Goal: Information Seeking & Learning: Learn about a topic

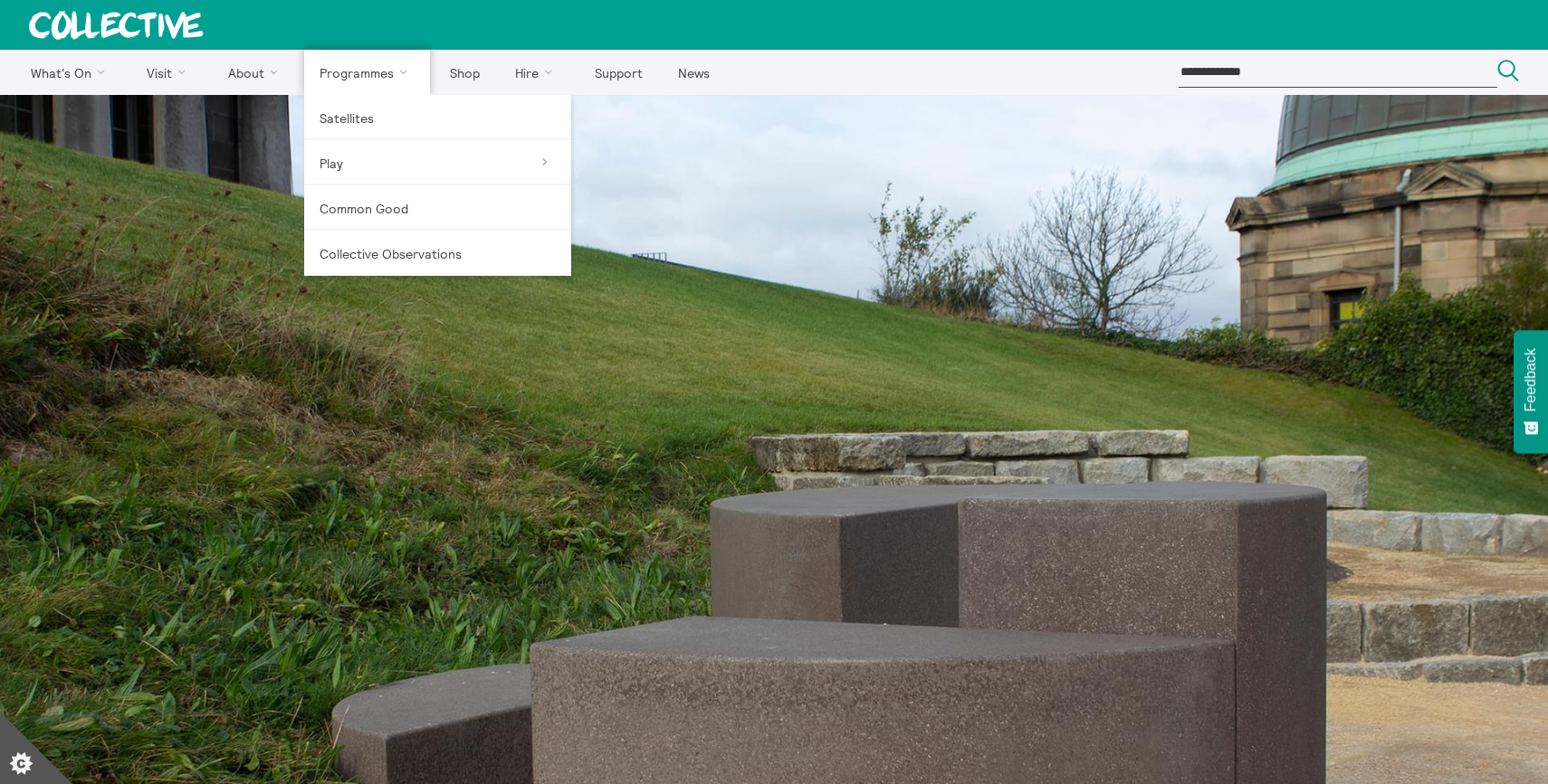
click at [343, 78] on link "Programmes" at bounding box center [367, 72] width 127 height 45
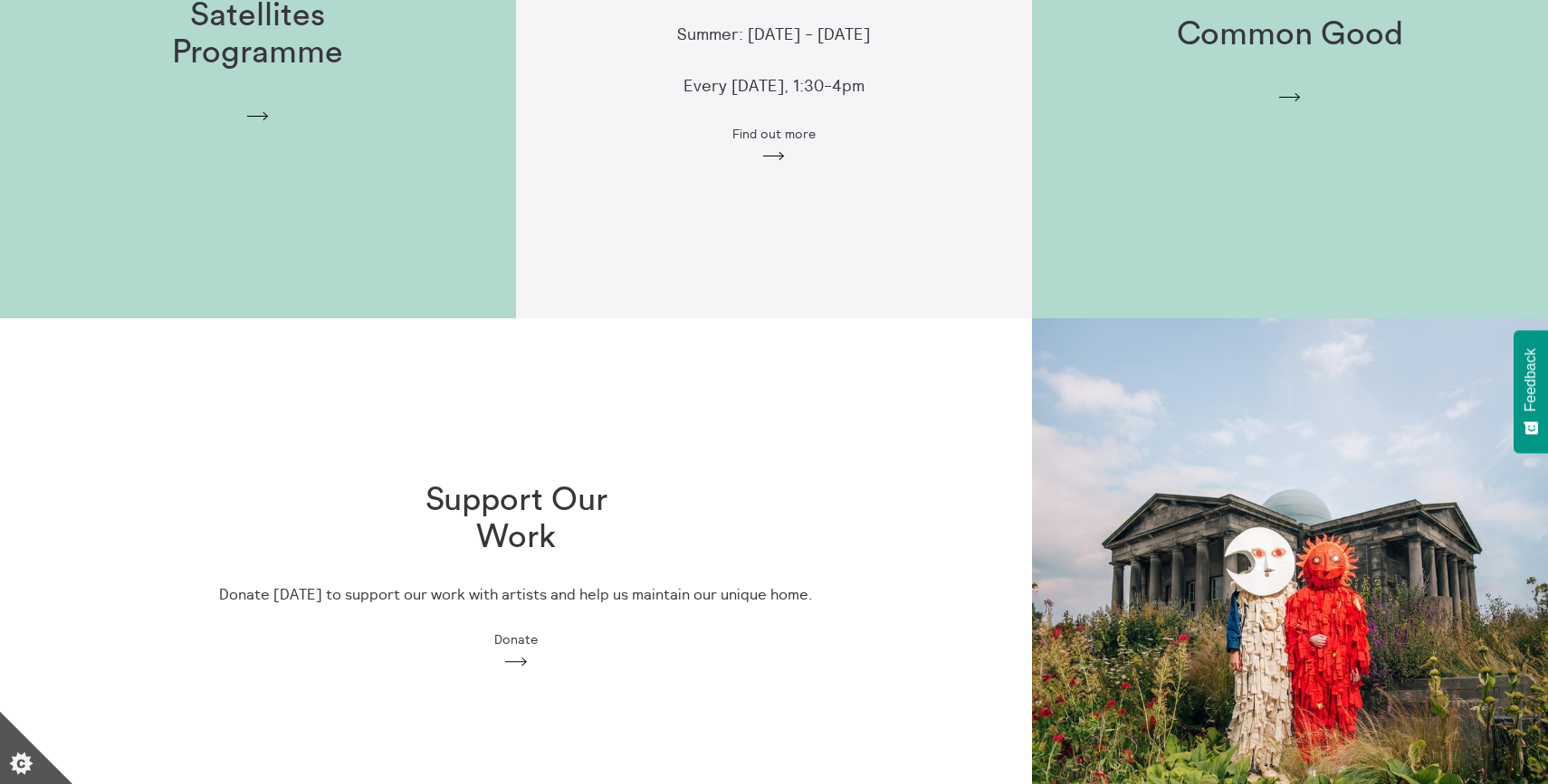
scroll to position [290, 0]
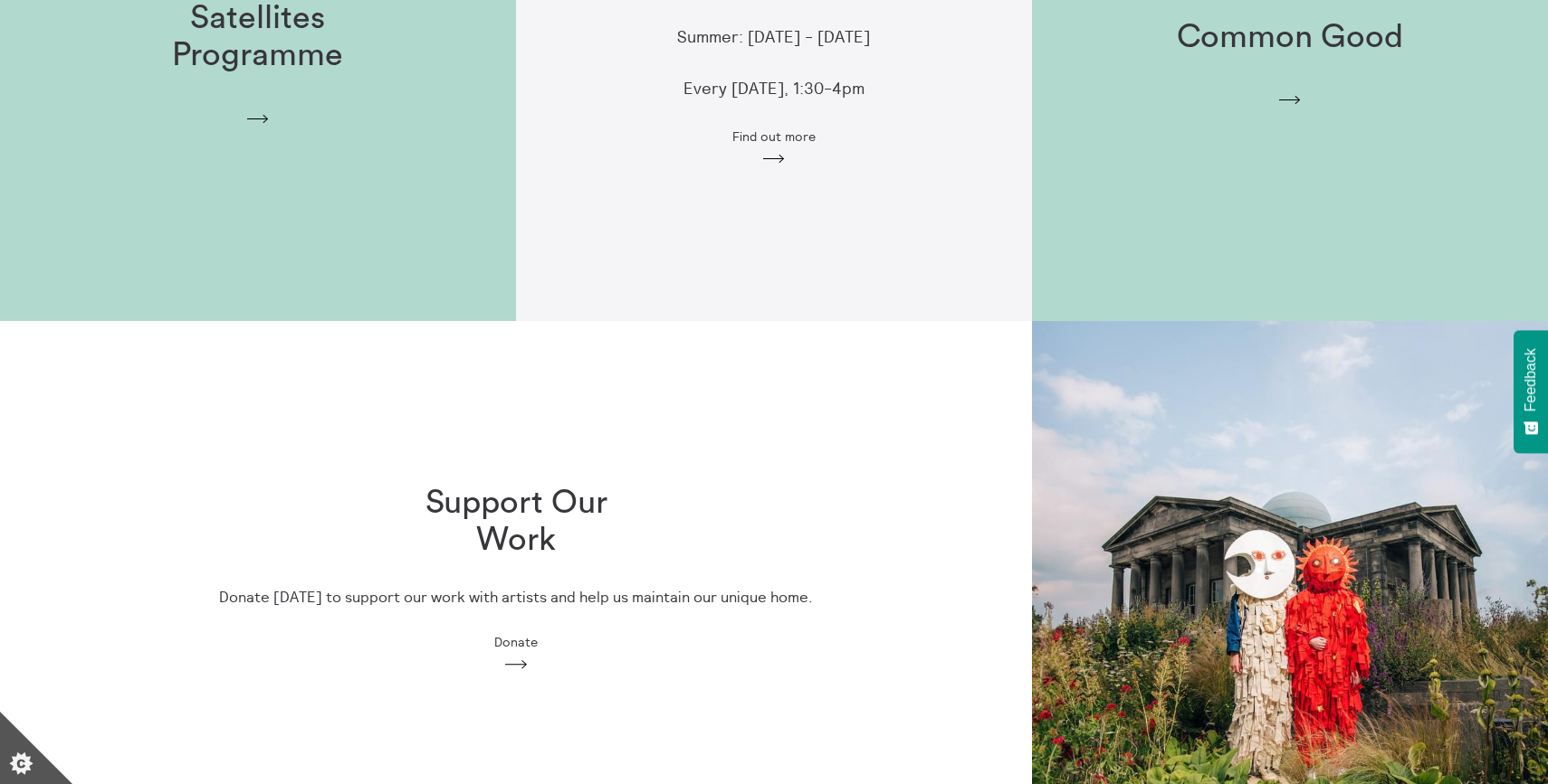
click at [261, 114] on icon "Arrow" at bounding box center [257, 120] width 29 height 16
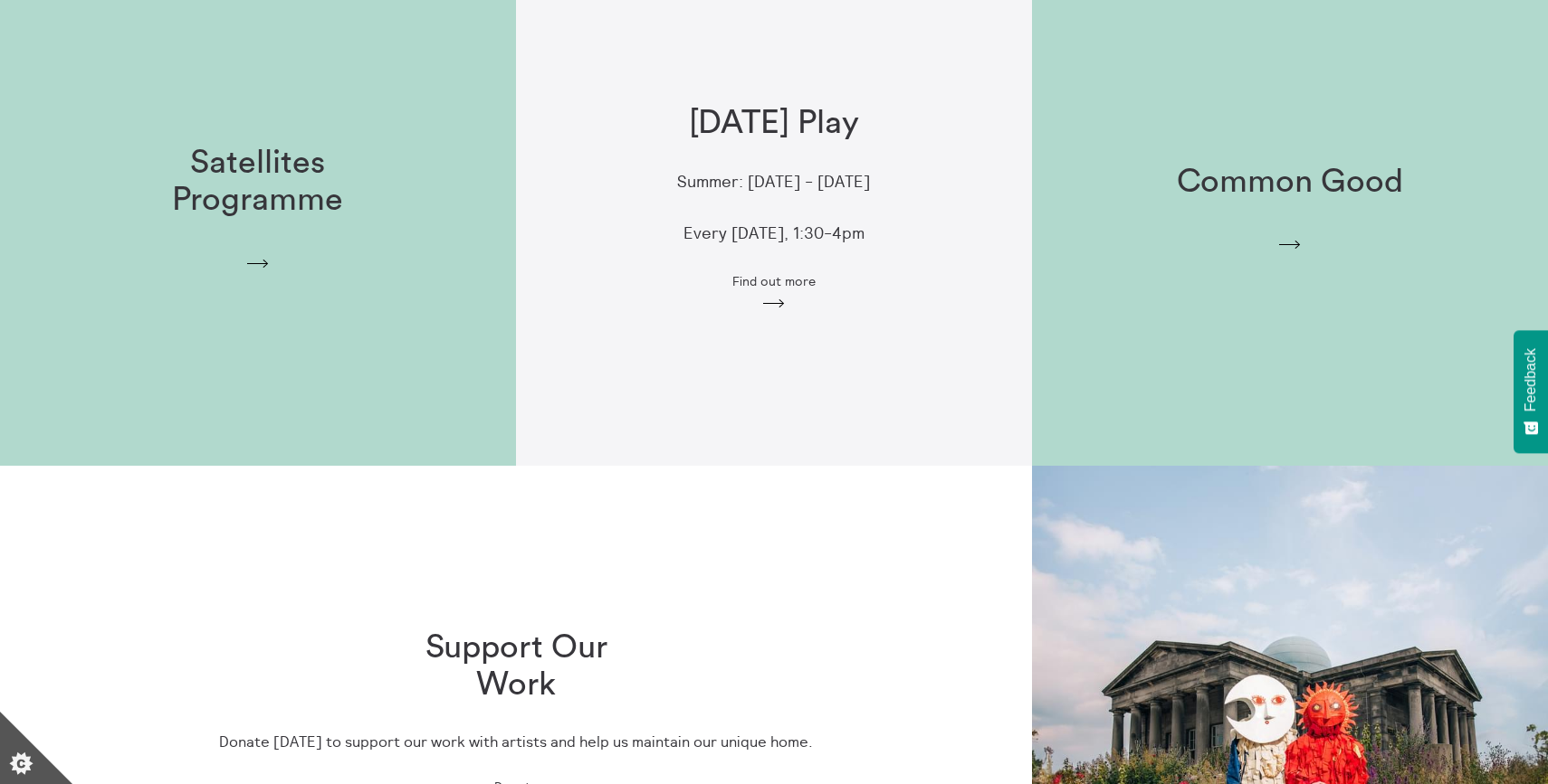
scroll to position [49, 0]
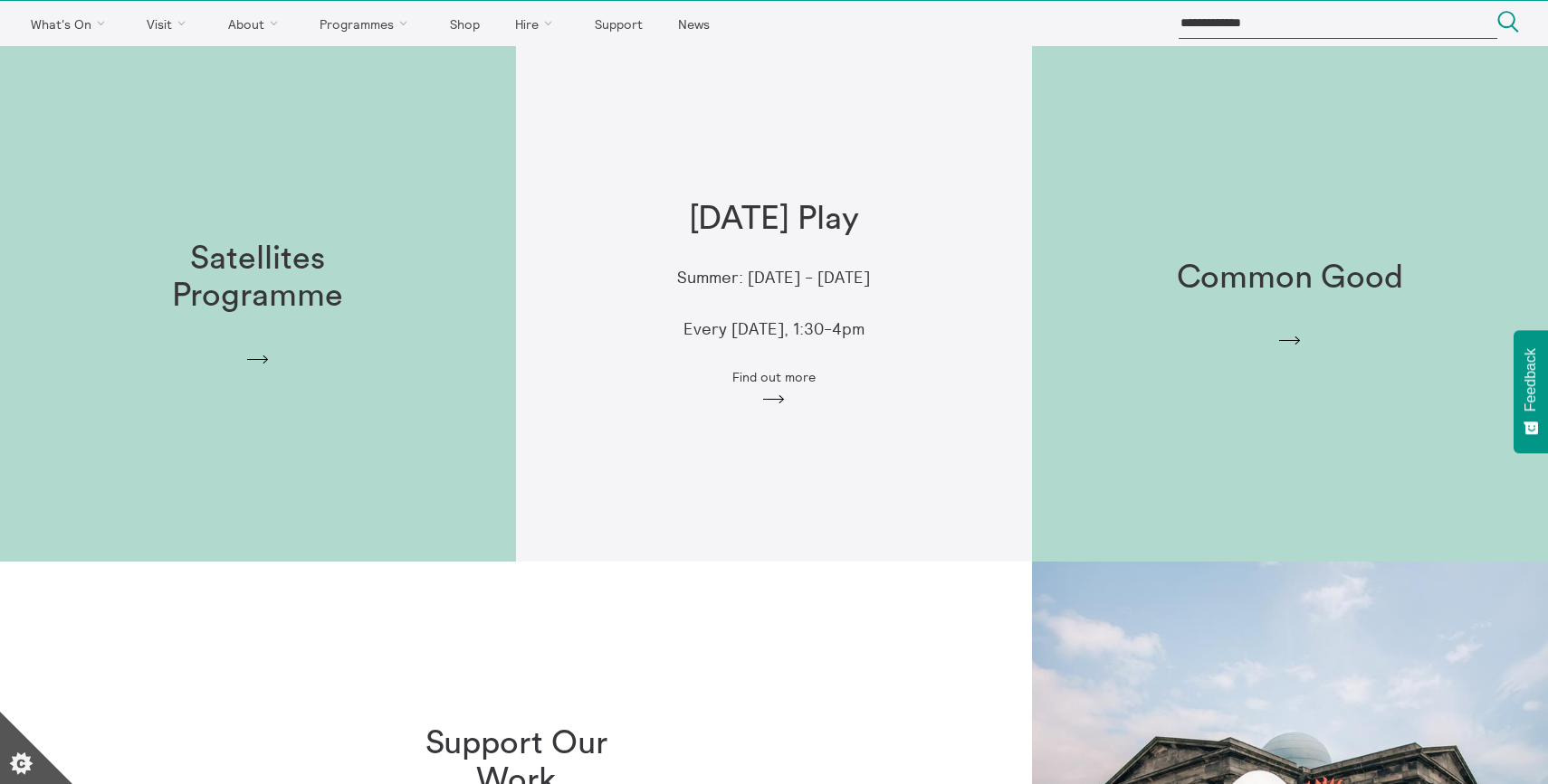
click at [780, 393] on icon "Arrow" at bounding box center [774, 399] width 29 height 16
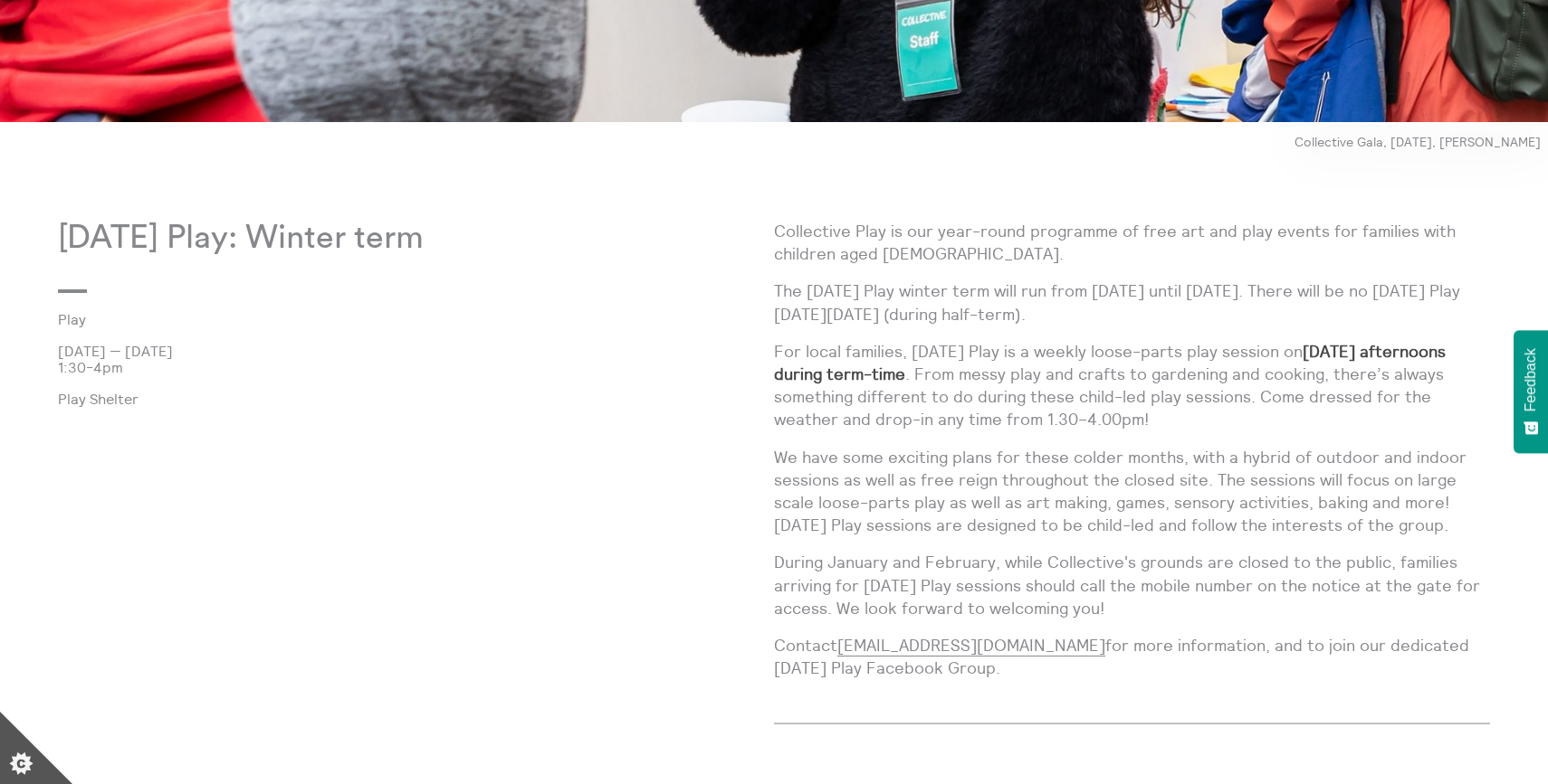
scroll to position [848, 0]
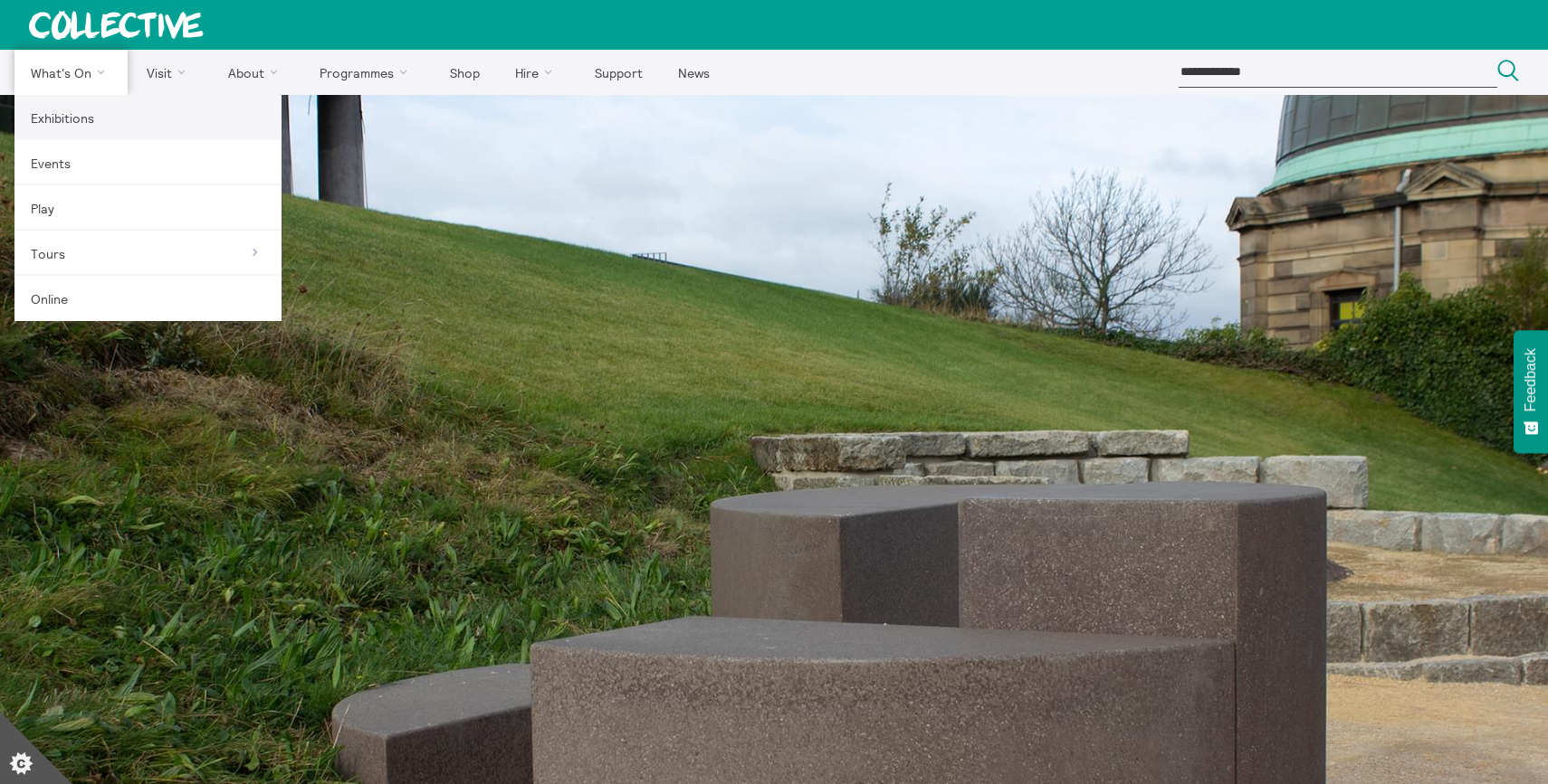
click at [84, 108] on link "Exhibitions" at bounding box center [149, 117] width 267 height 45
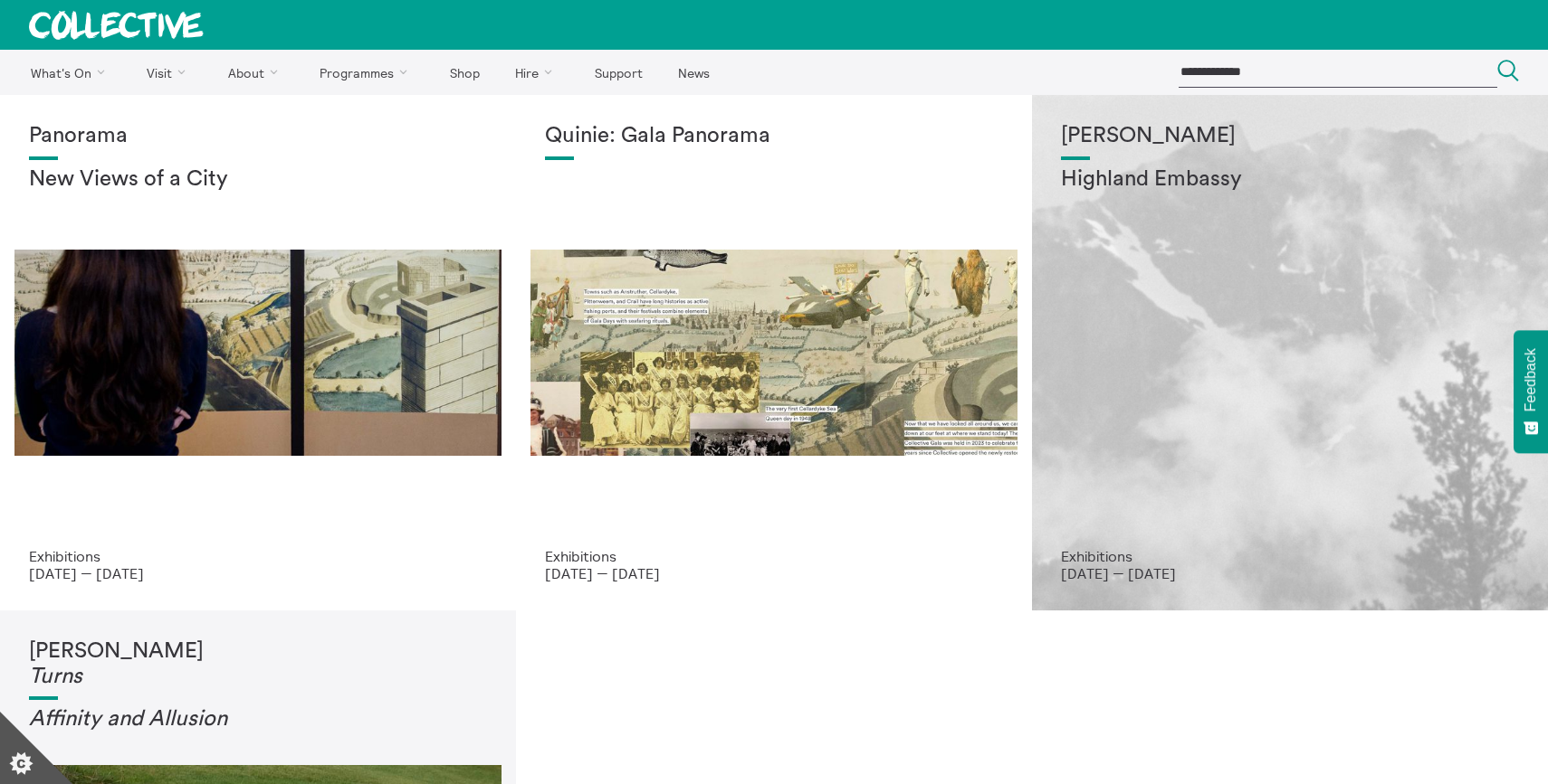
click at [1201, 305] on div "Shen Xin Highland Embassy" at bounding box center [1289, 336] width 458 height 424
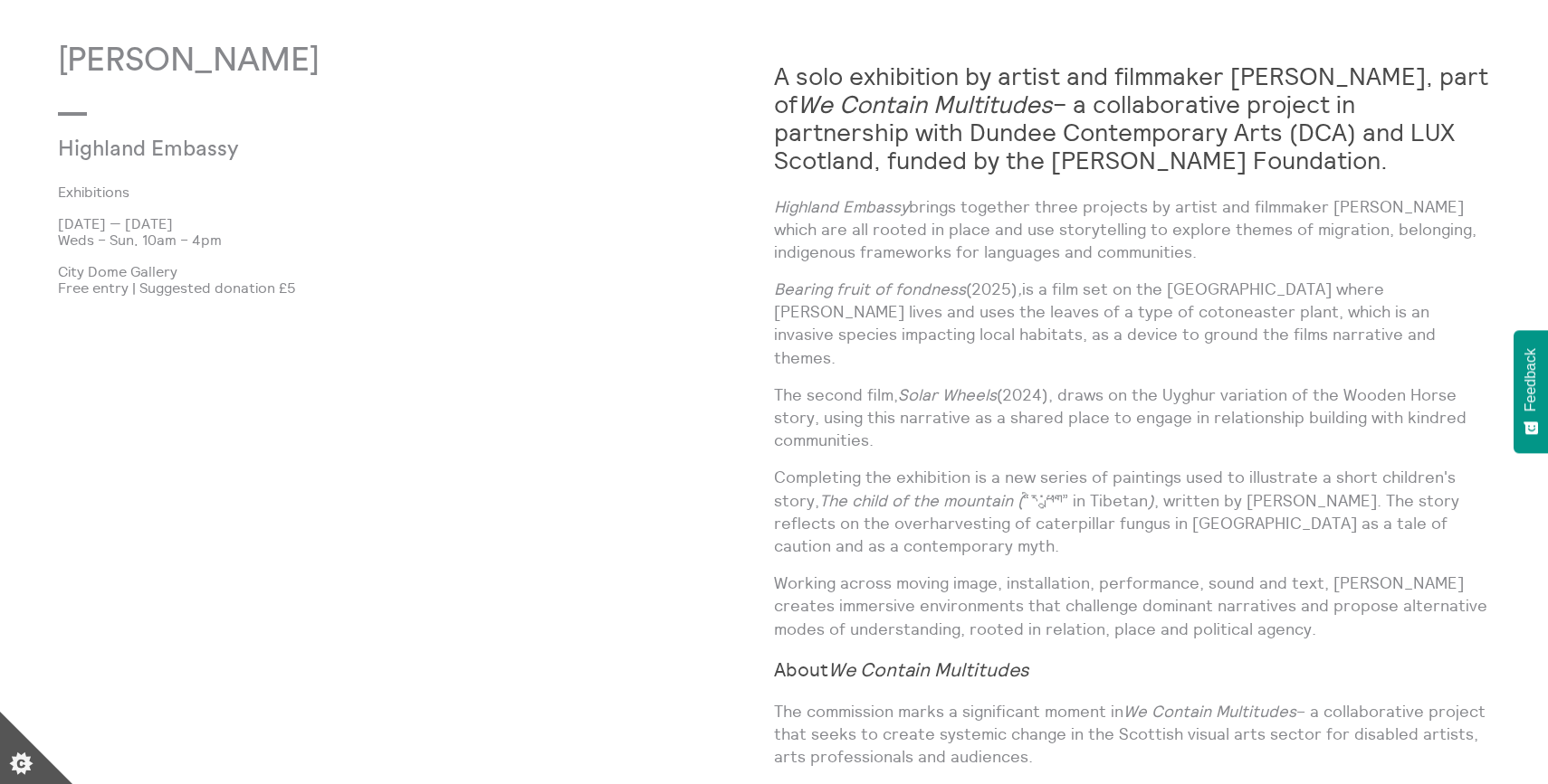
scroll to position [1267, 0]
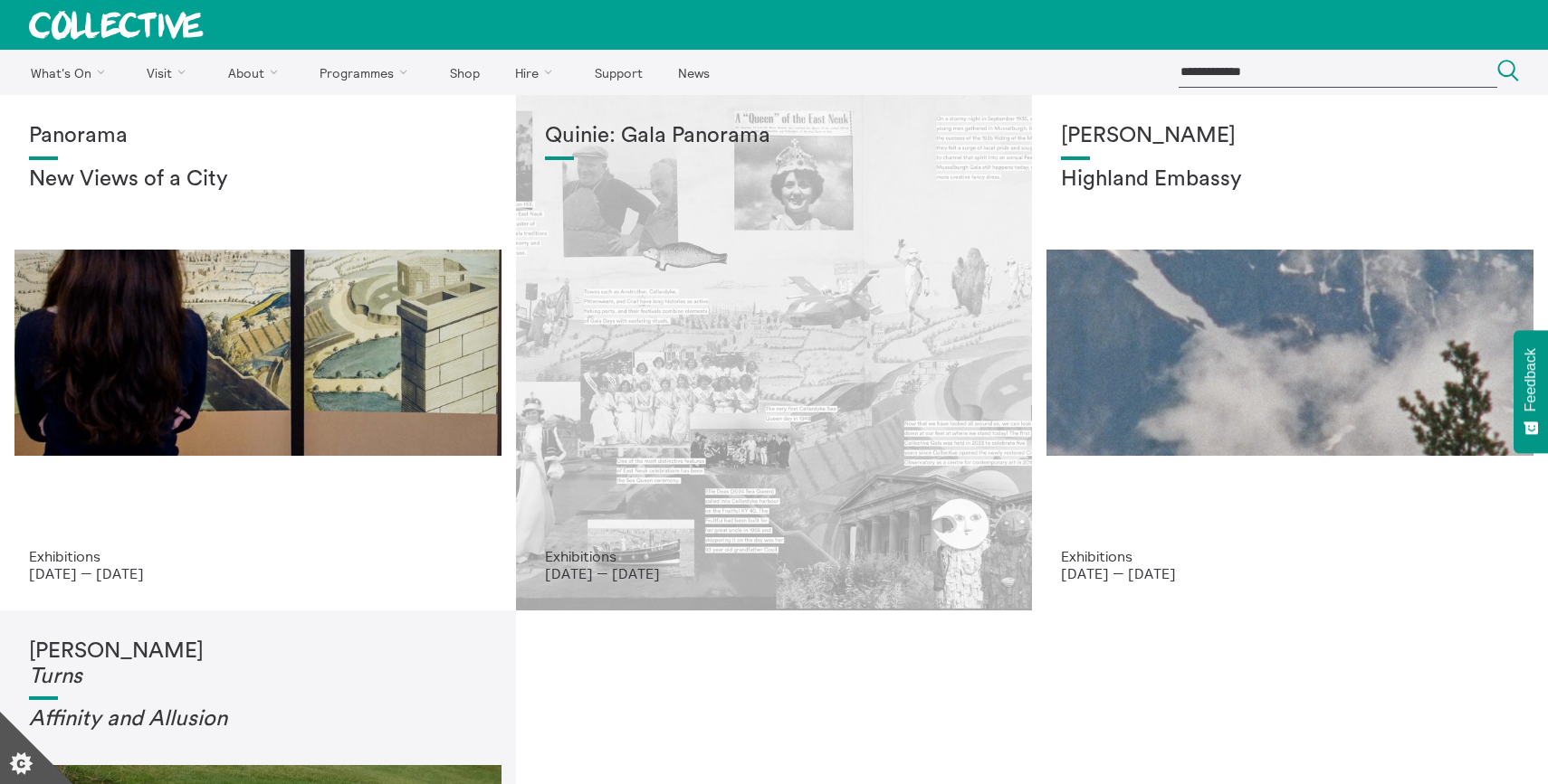
click at [678, 319] on div "Quinie: Gala Panorama" at bounding box center [774, 336] width 458 height 424
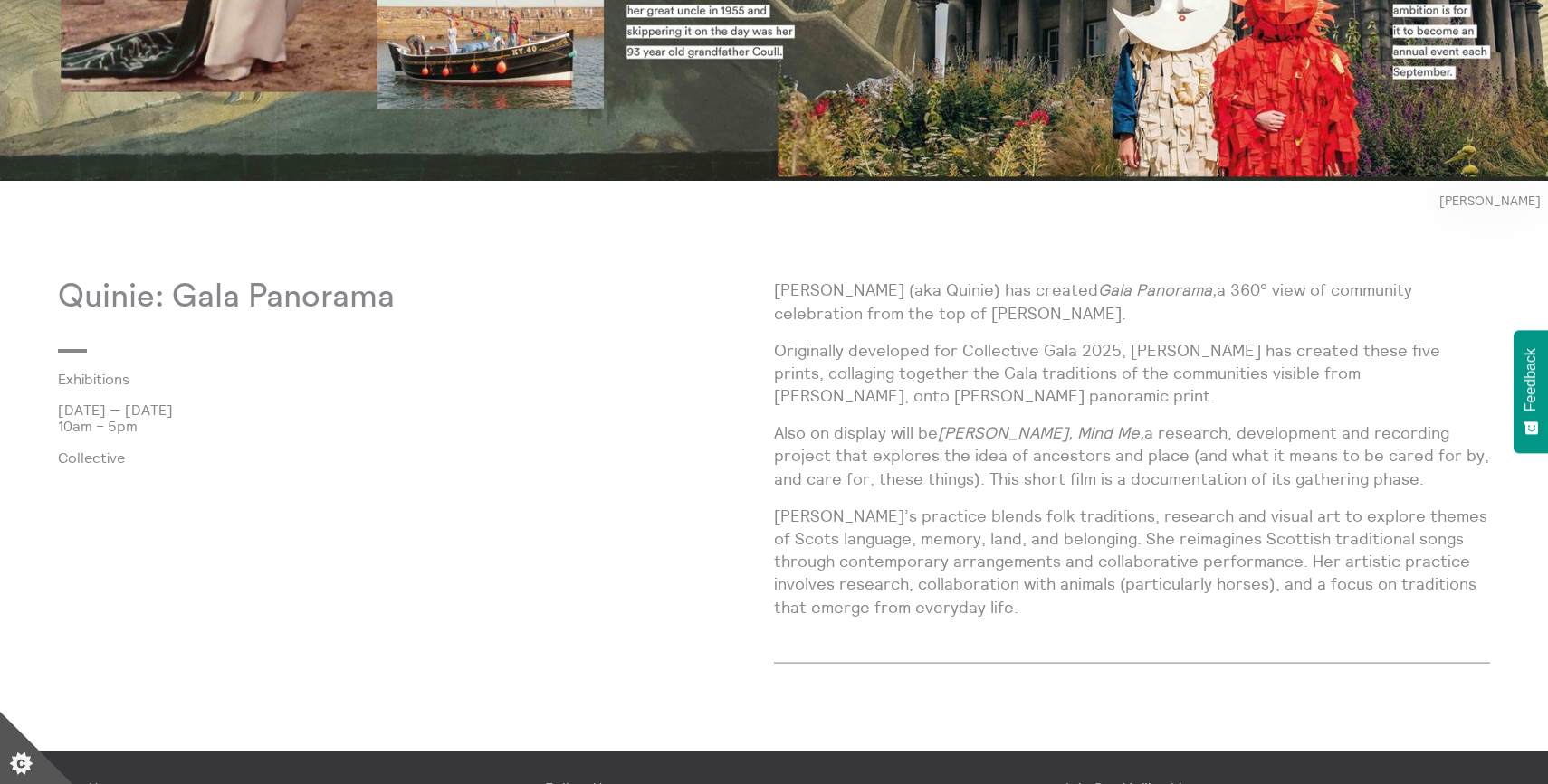
scroll to position [1035, 0]
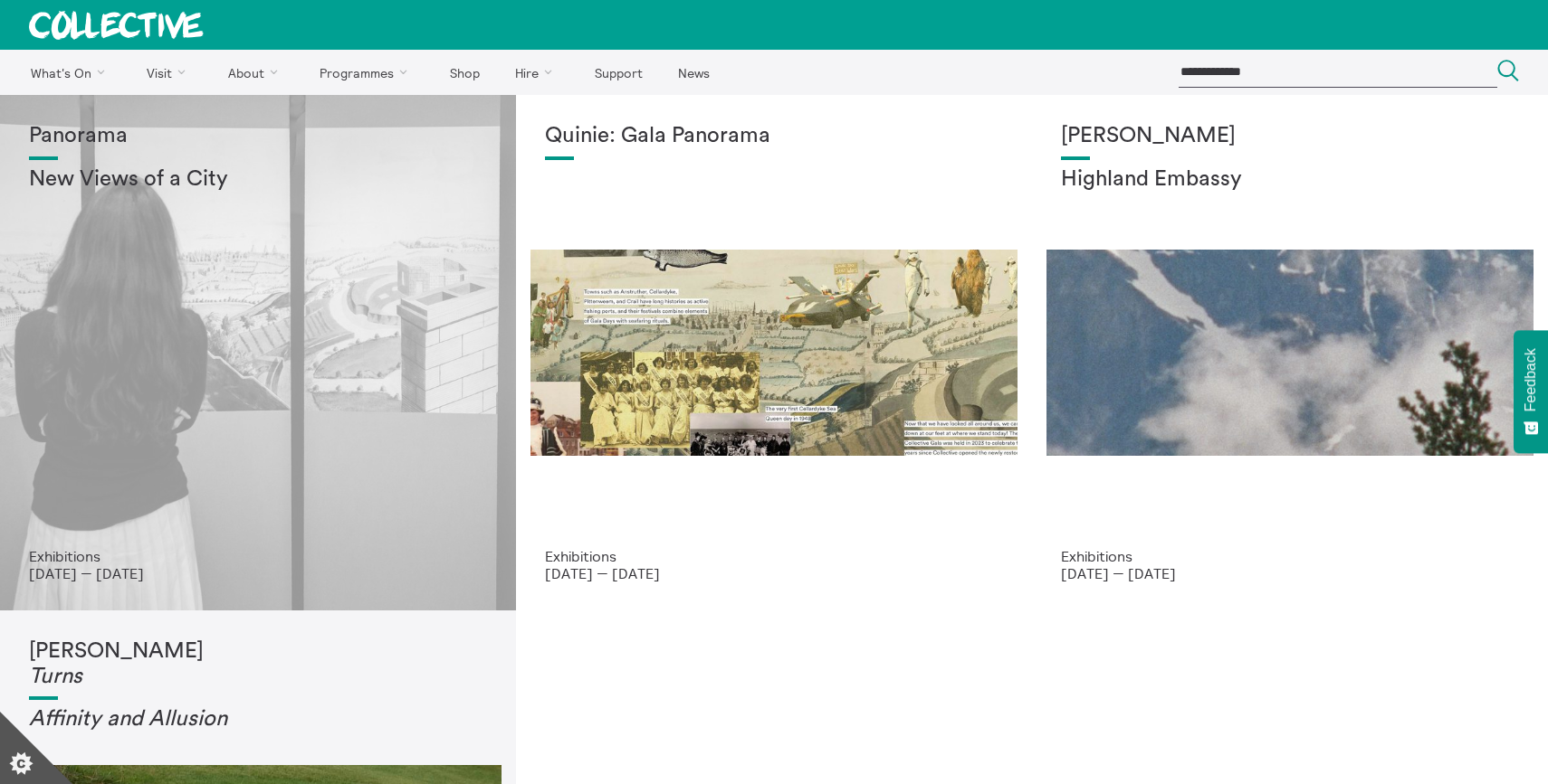
click at [369, 334] on div "Panorama New Views of a City" at bounding box center [257, 336] width 458 height 424
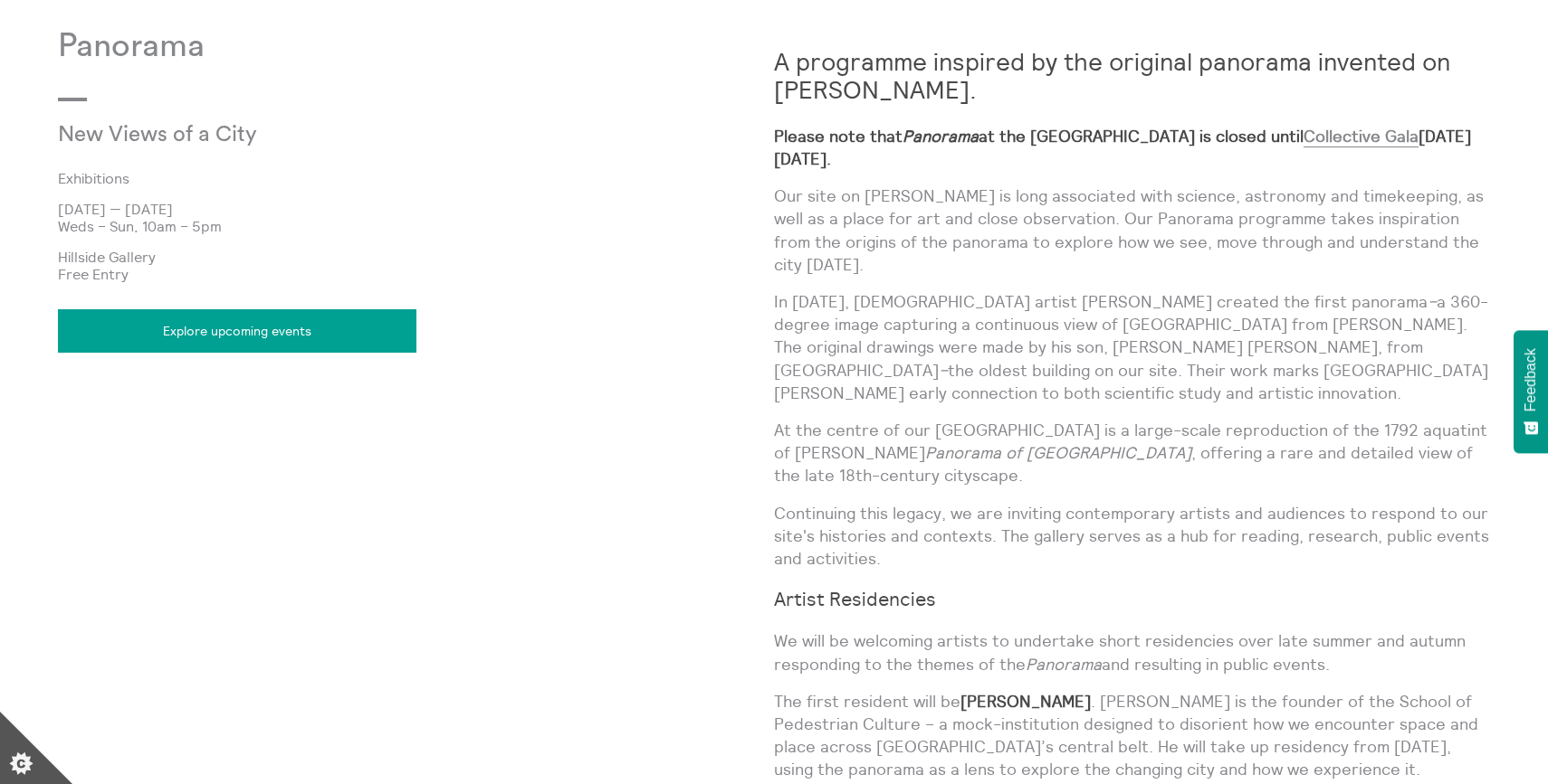
scroll to position [1145, 0]
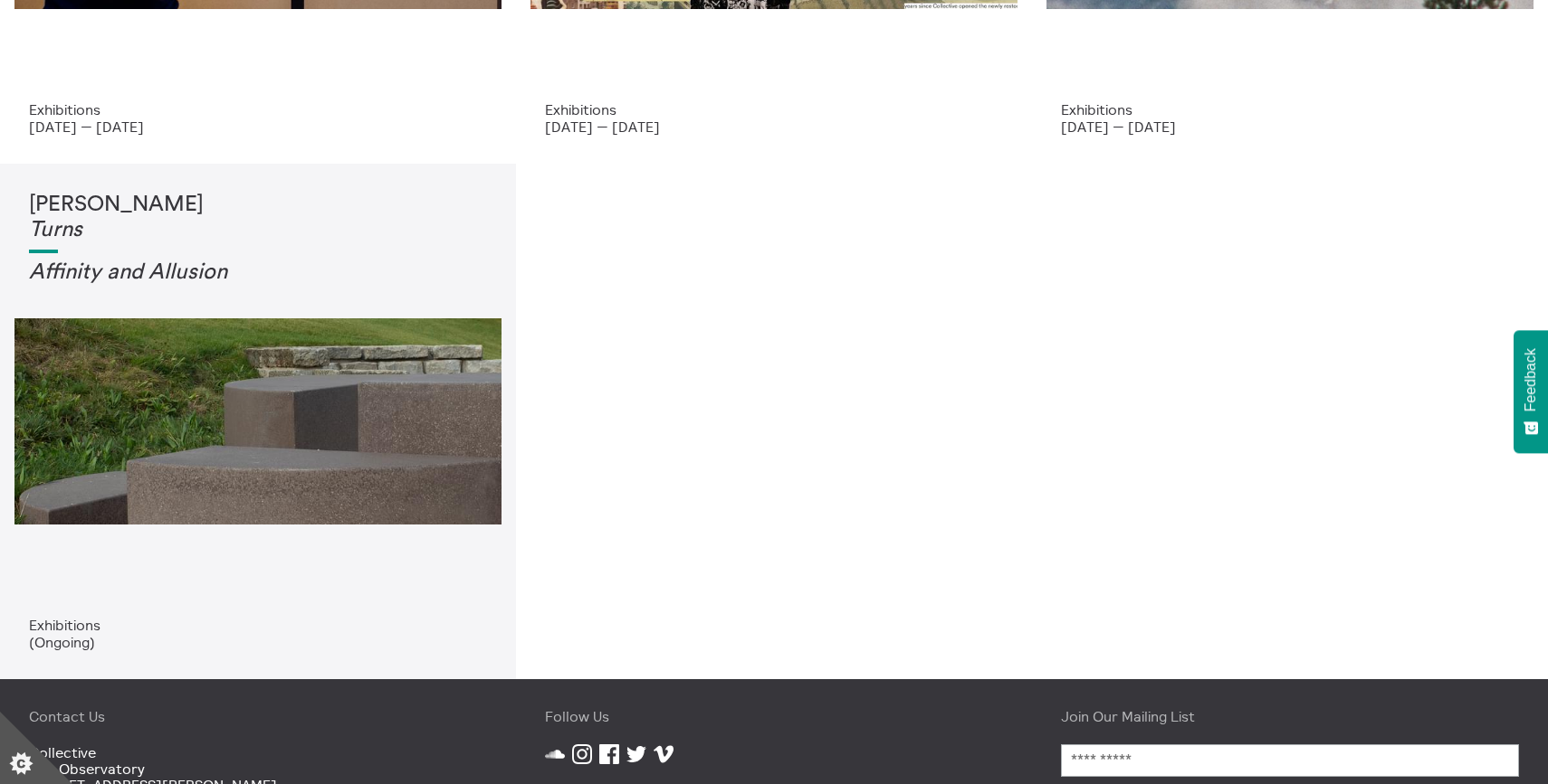
scroll to position [493, 0]
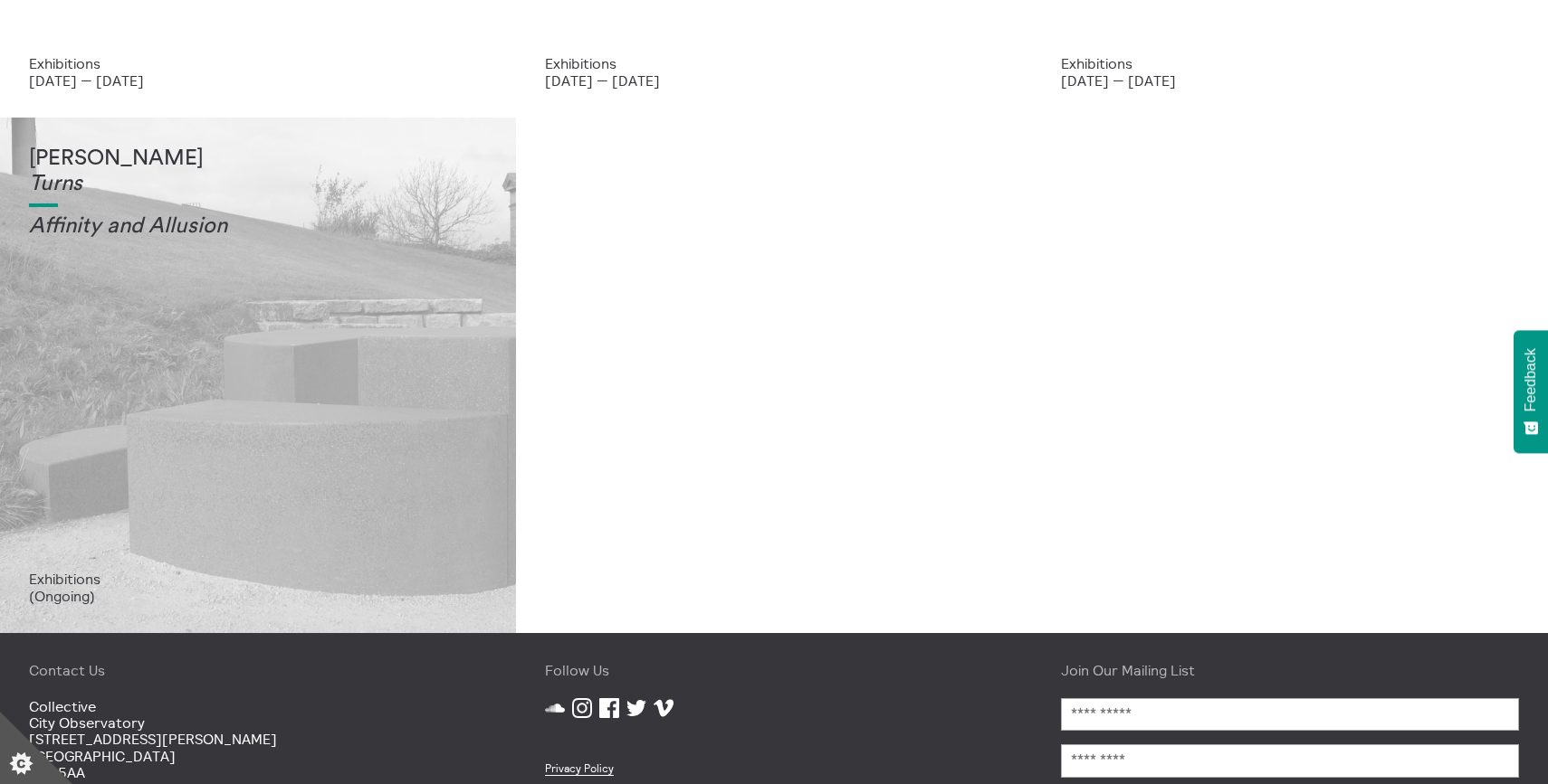
click at [376, 340] on div "Tessa Lynch Turns Affinity and Allusi on" at bounding box center [257, 359] width 458 height 424
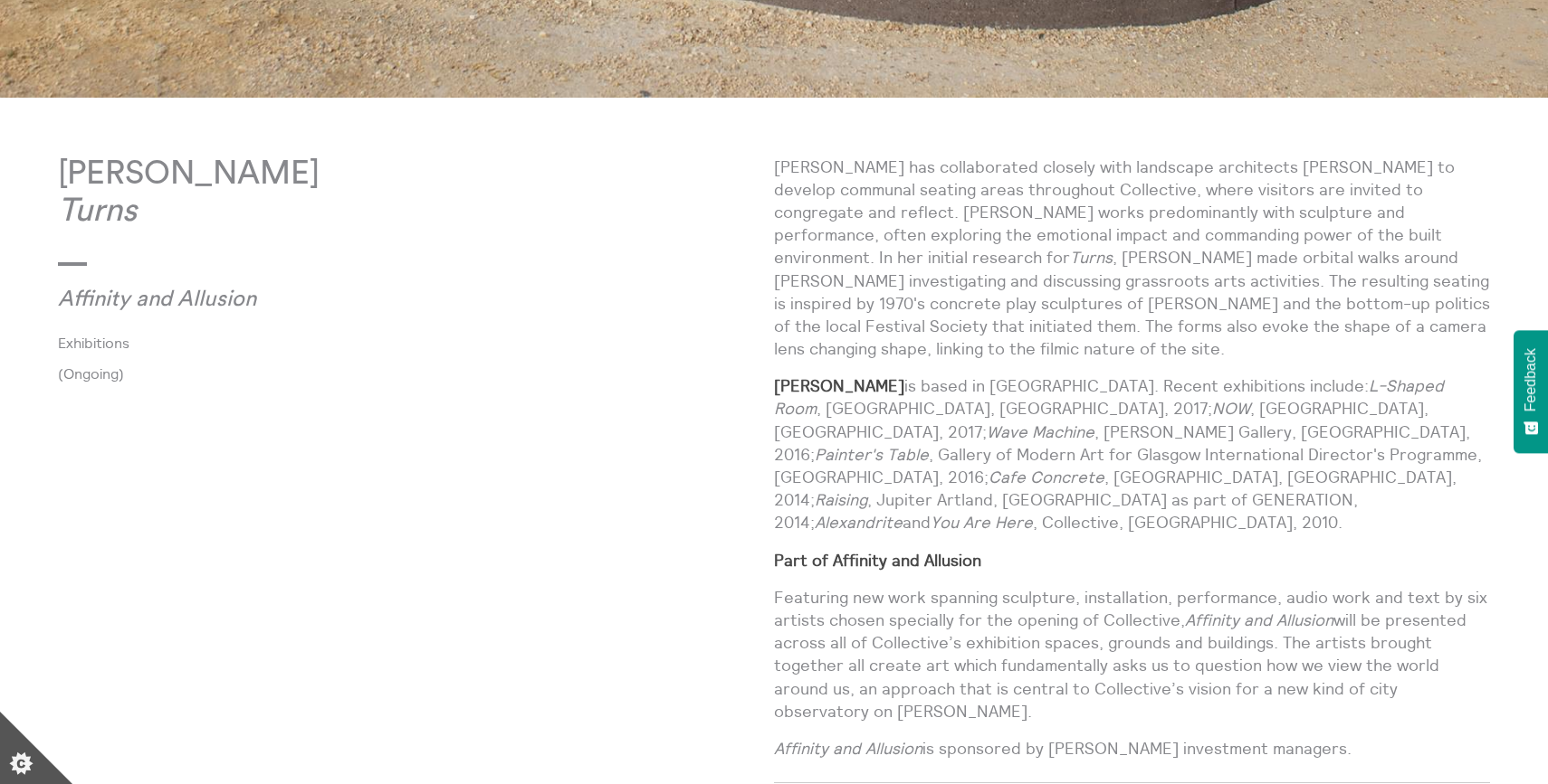
scroll to position [954, 0]
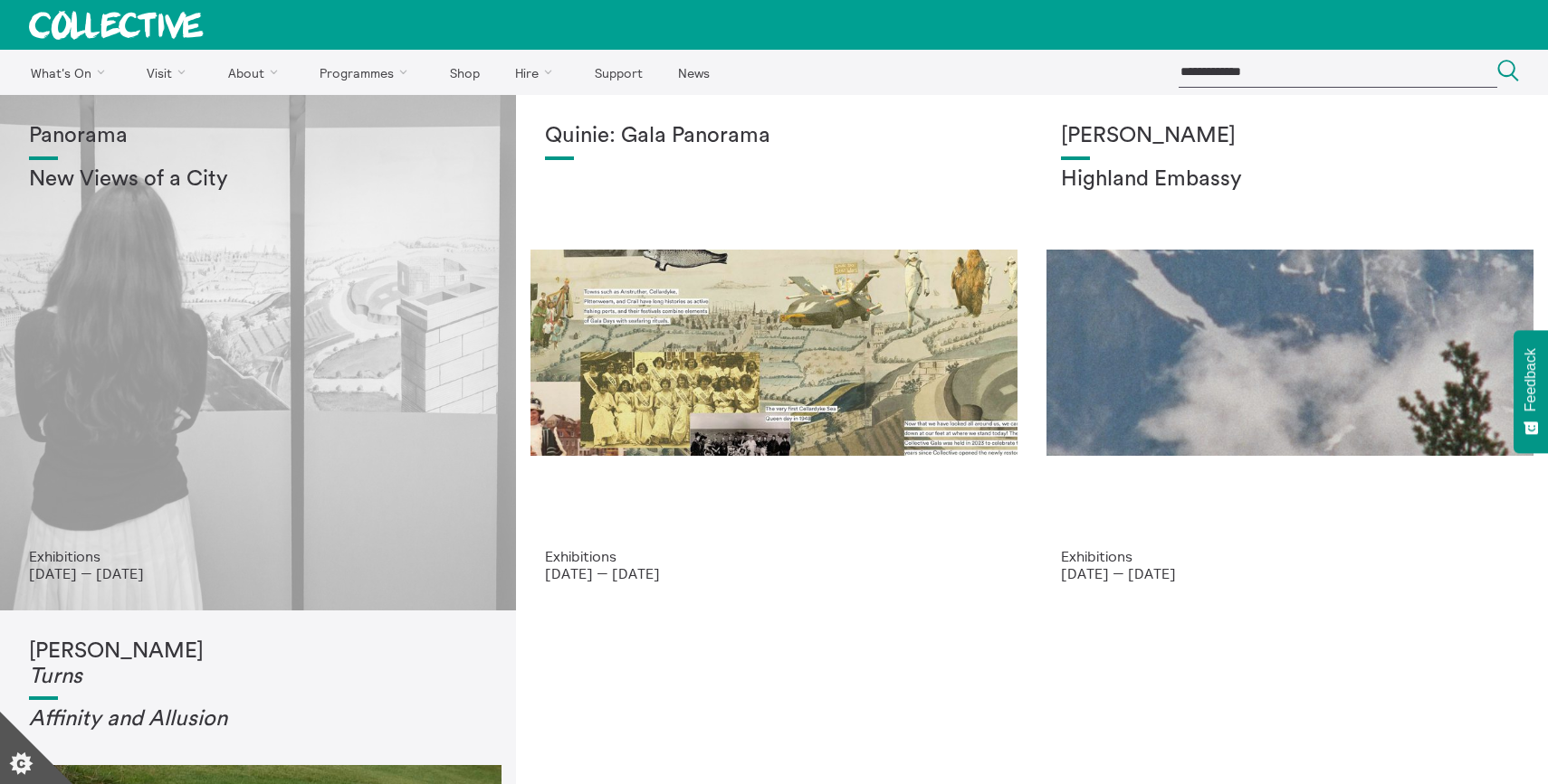
click at [187, 541] on div "Panorama New Views of a City" at bounding box center [257, 336] width 458 height 424
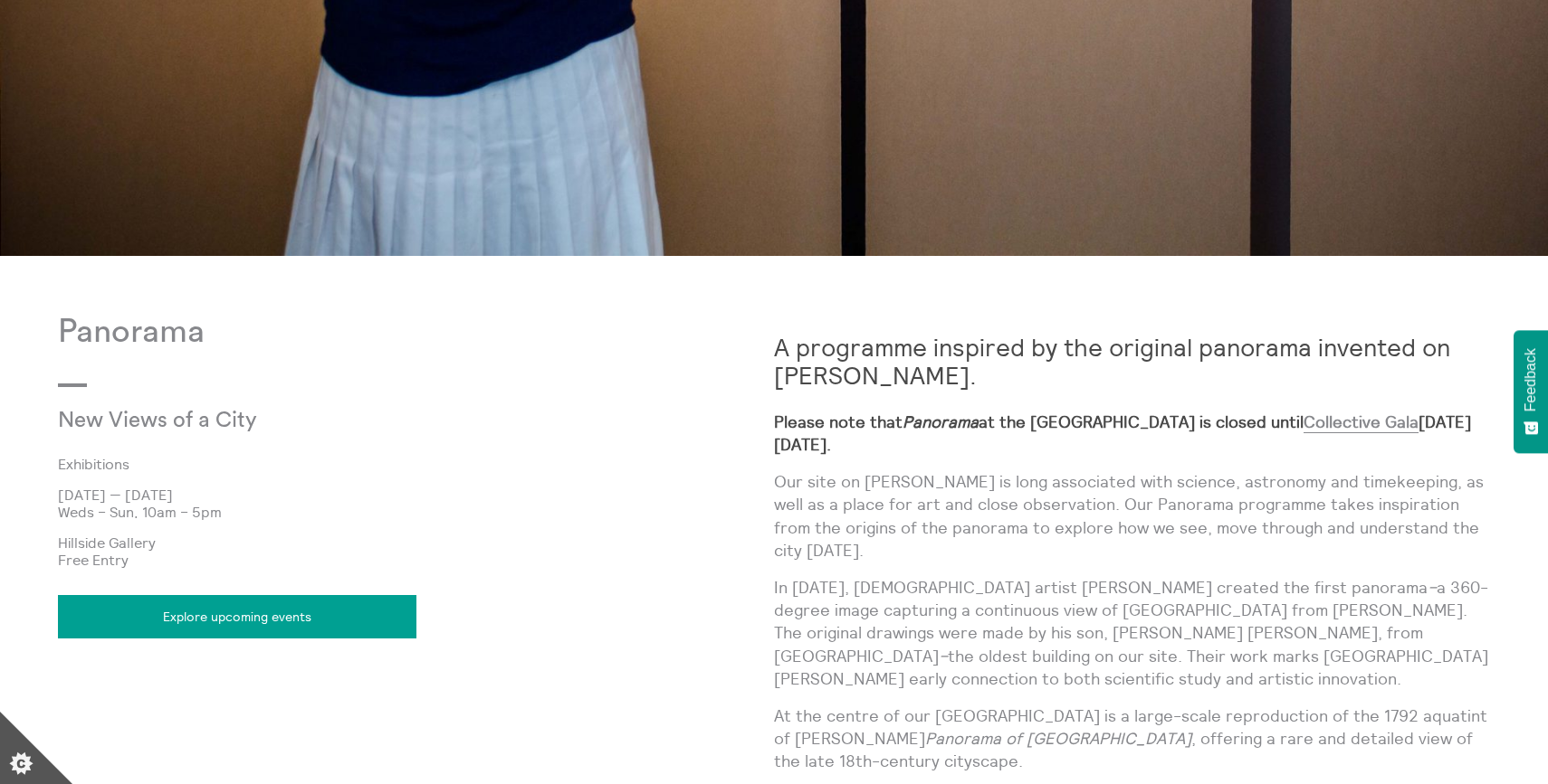
scroll to position [871, 0]
